Goal: Browse casually

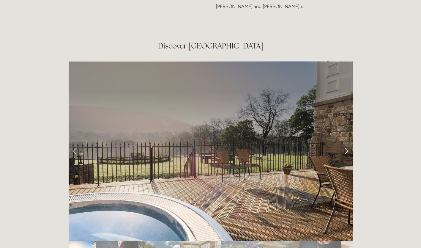
scroll to position [957, 0]
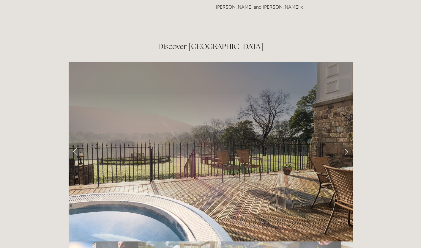
click at [347, 143] on link "Next Slide" at bounding box center [346, 152] width 13 height 18
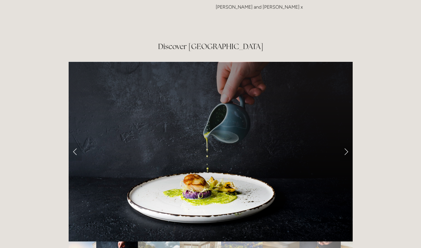
click at [346, 143] on link "Next Slide" at bounding box center [346, 152] width 13 height 18
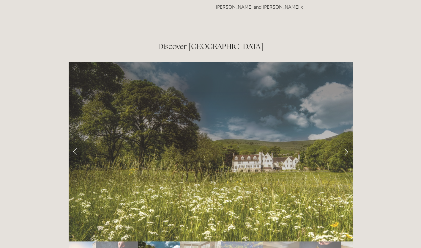
click at [347, 143] on link "Next Slide" at bounding box center [346, 152] width 13 height 18
click at [346, 143] on link "Next Slide" at bounding box center [346, 152] width 13 height 18
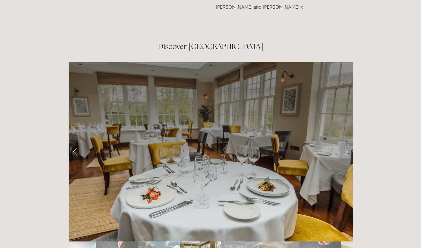
click at [347, 143] on link "Next Slide" at bounding box center [346, 152] width 13 height 18
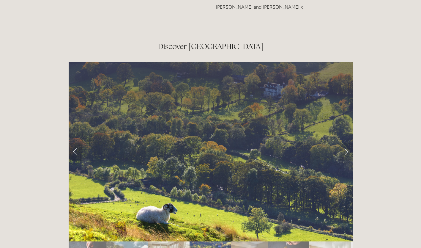
click at [346, 143] on link "Next Slide" at bounding box center [346, 152] width 13 height 18
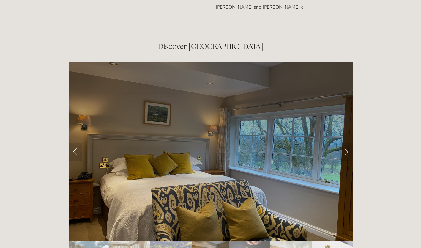
click at [347, 143] on link "Next Slide" at bounding box center [346, 152] width 13 height 18
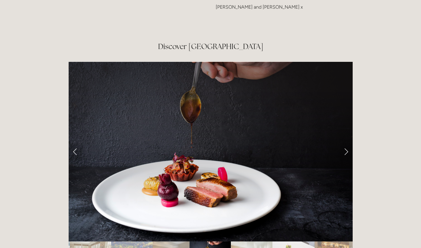
click at [347, 143] on link "Next Slide" at bounding box center [346, 152] width 13 height 18
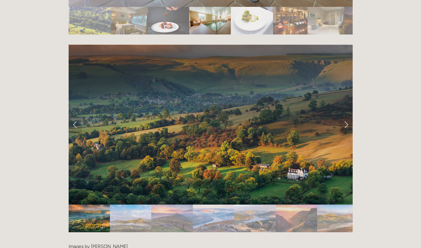
scroll to position [1192, 0]
click at [347, 115] on link "Next Slide" at bounding box center [346, 124] width 13 height 18
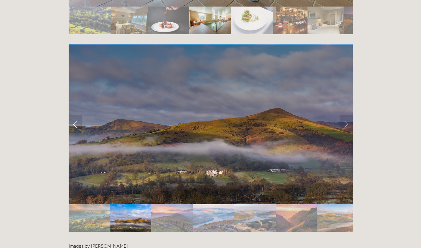
click at [349, 115] on link "Next Slide" at bounding box center [346, 124] width 13 height 18
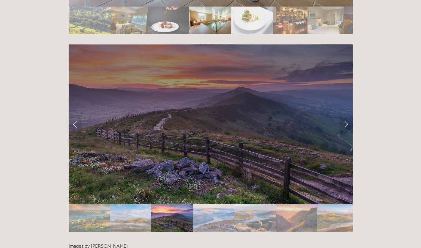
click at [349, 115] on link "Next Slide" at bounding box center [346, 124] width 13 height 18
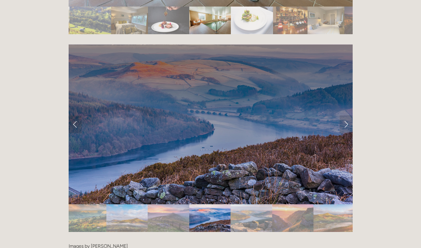
click at [350, 115] on link "Next Slide" at bounding box center [346, 124] width 13 height 18
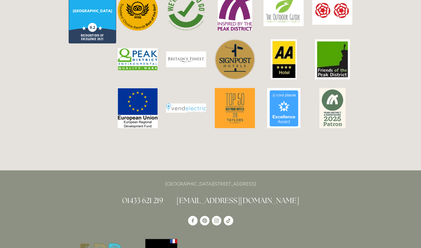
scroll to position [1527, 0]
